Goal: Task Accomplishment & Management: Use online tool/utility

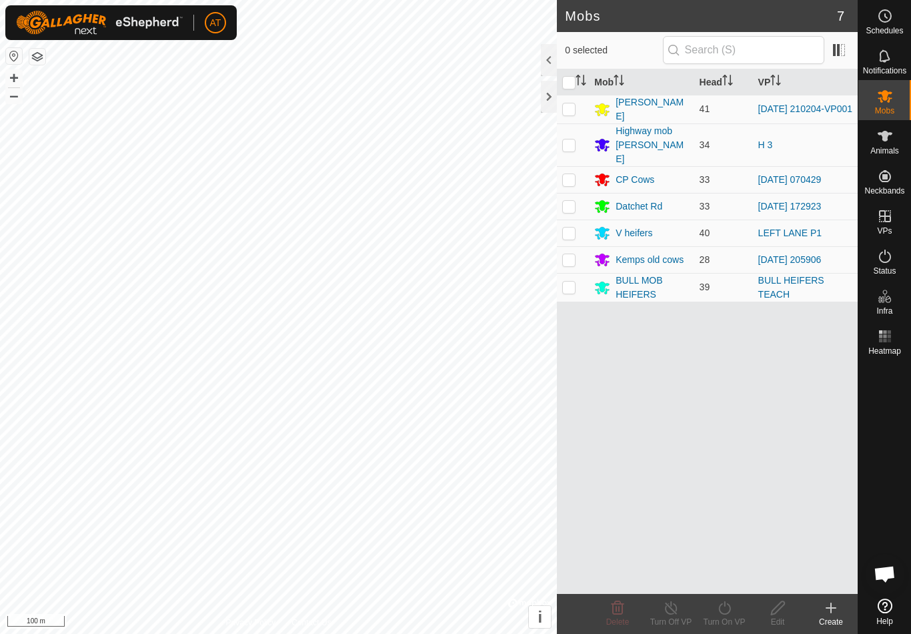
click at [572, 139] on p-checkbox at bounding box center [568, 144] width 13 height 11
checkbox input "true"
click at [734, 615] on turn-on-svg-icon at bounding box center [724, 608] width 53 height 16
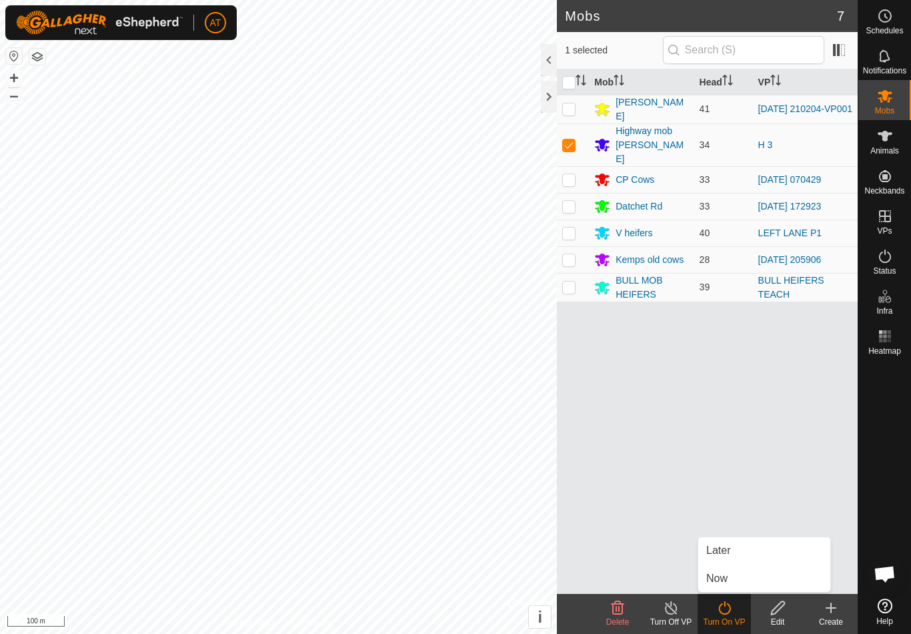
click at [724, 581] on span "Now" at bounding box center [716, 578] width 21 height 16
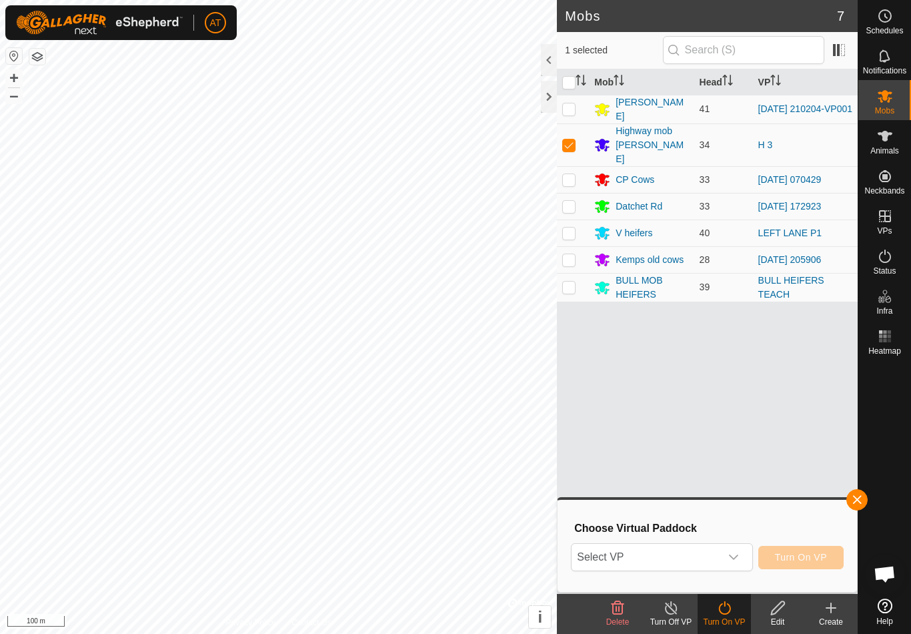
click at [694, 552] on span "Select VP" at bounding box center [646, 557] width 148 height 27
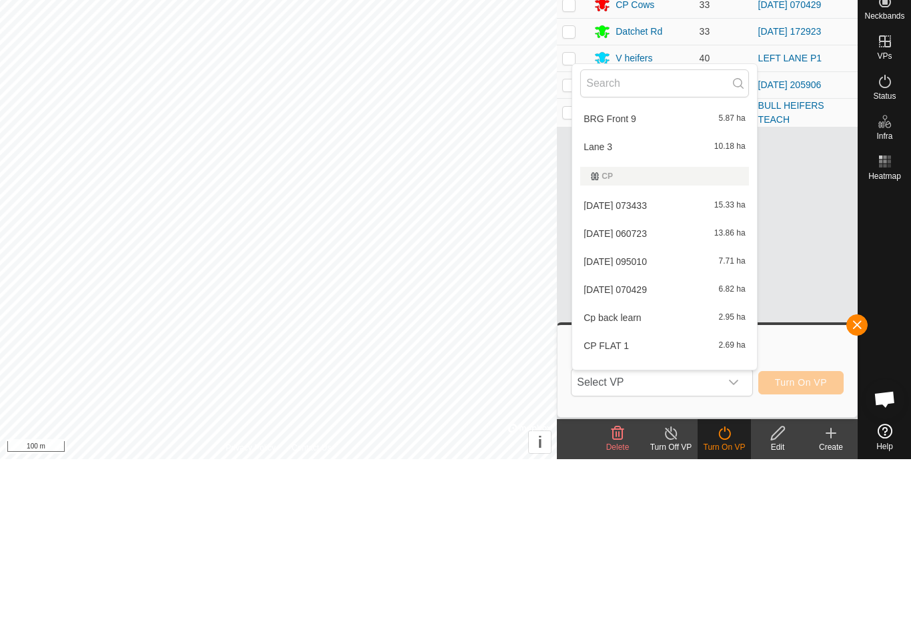
scroll to position [524, 0]
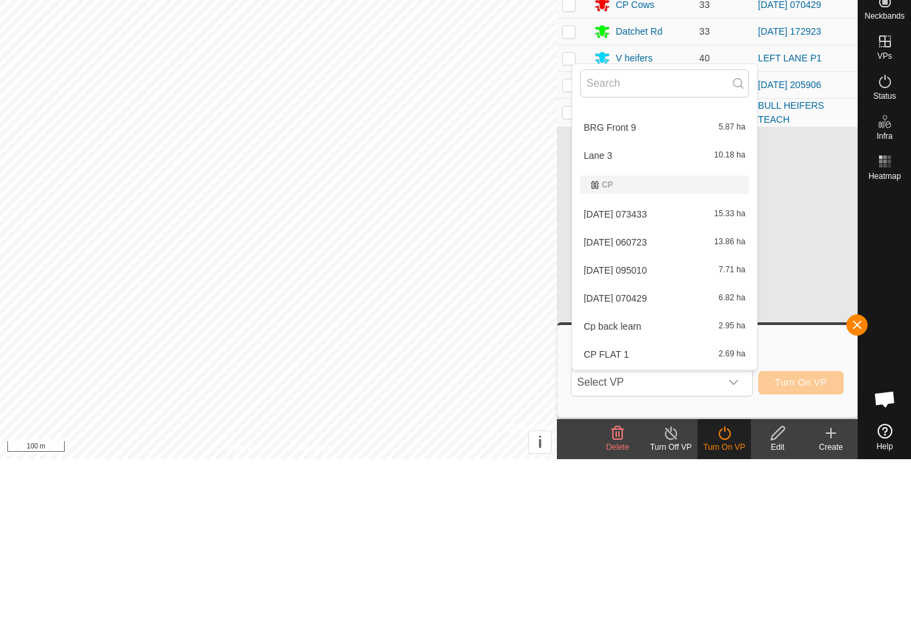
click at [656, 244] on input "text" at bounding box center [664, 258] width 168 height 28
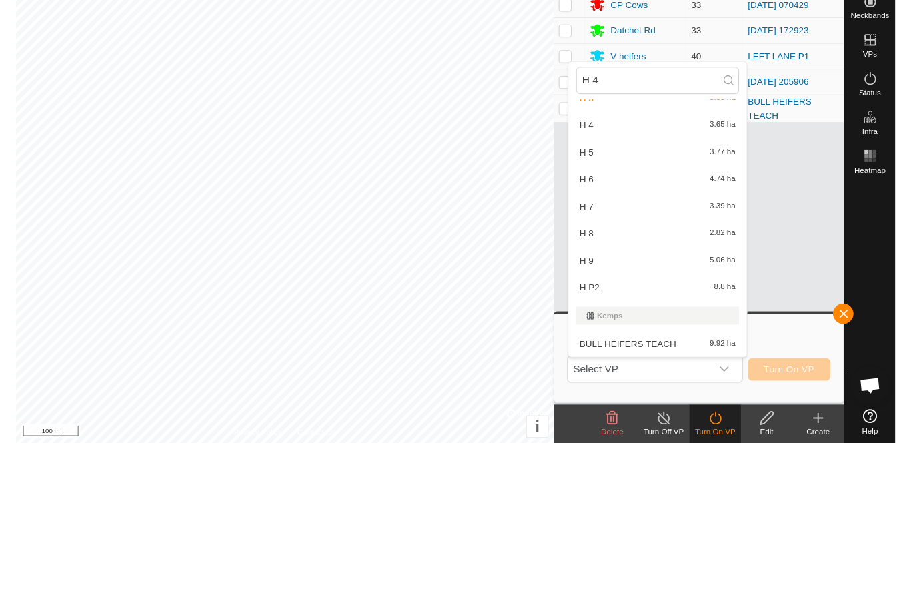
scroll to position [0, 0]
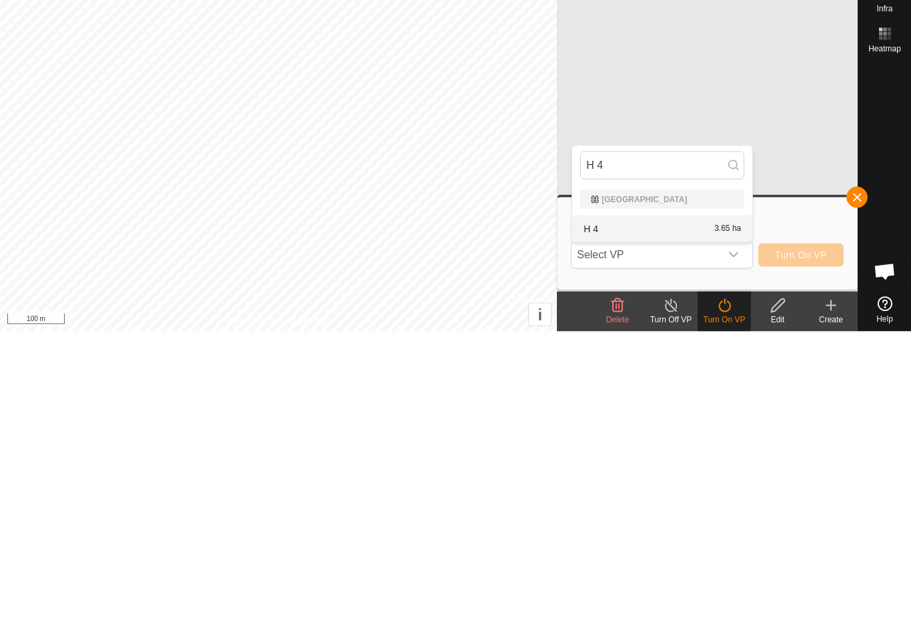
type input "H 4"
click at [597, 526] on span "H 4" at bounding box center [591, 530] width 15 height 9
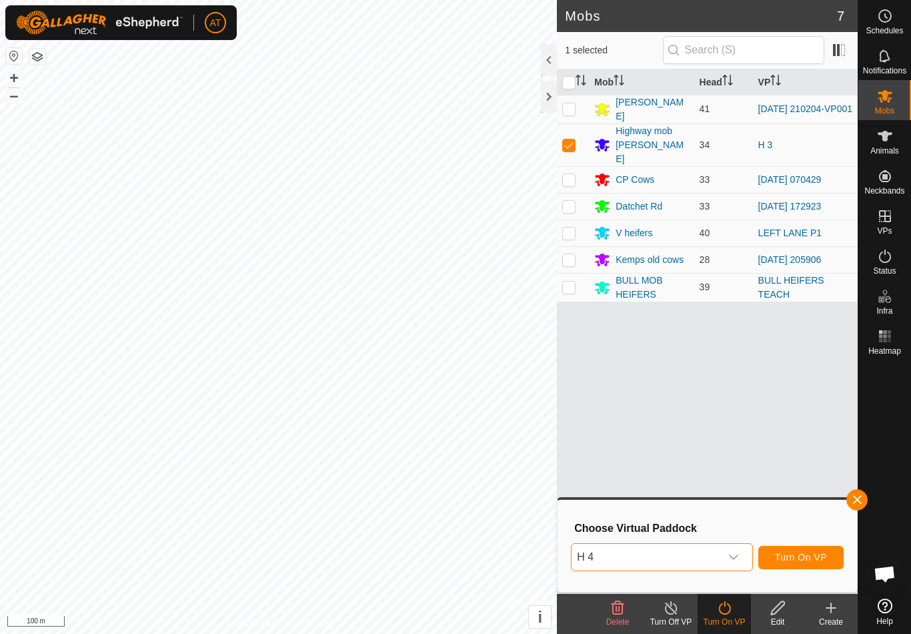
click at [800, 548] on button "Turn On VP" at bounding box center [800, 557] width 85 height 23
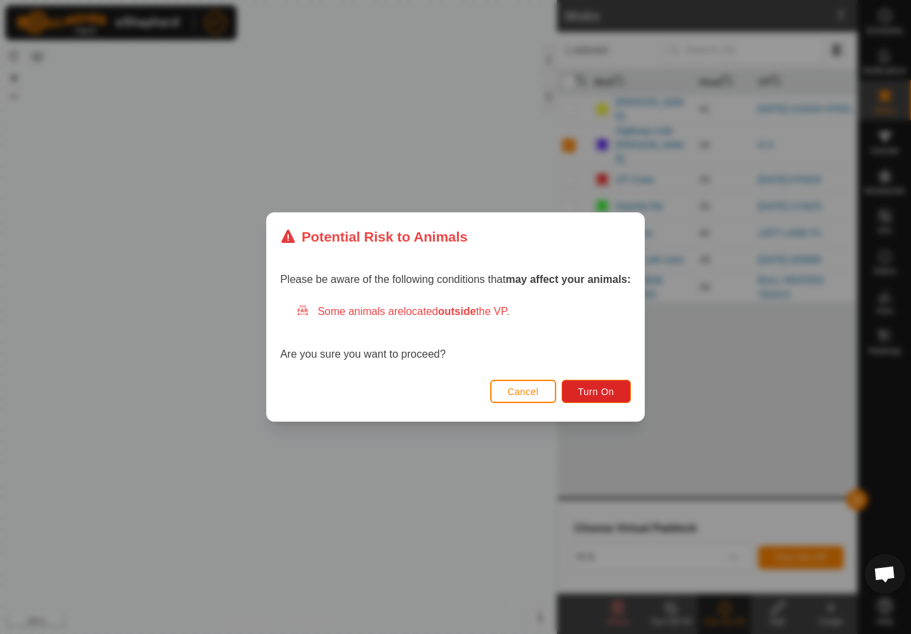
click at [583, 399] on button "Turn On" at bounding box center [596, 391] width 69 height 23
